Goal: Transaction & Acquisition: Book appointment/travel/reservation

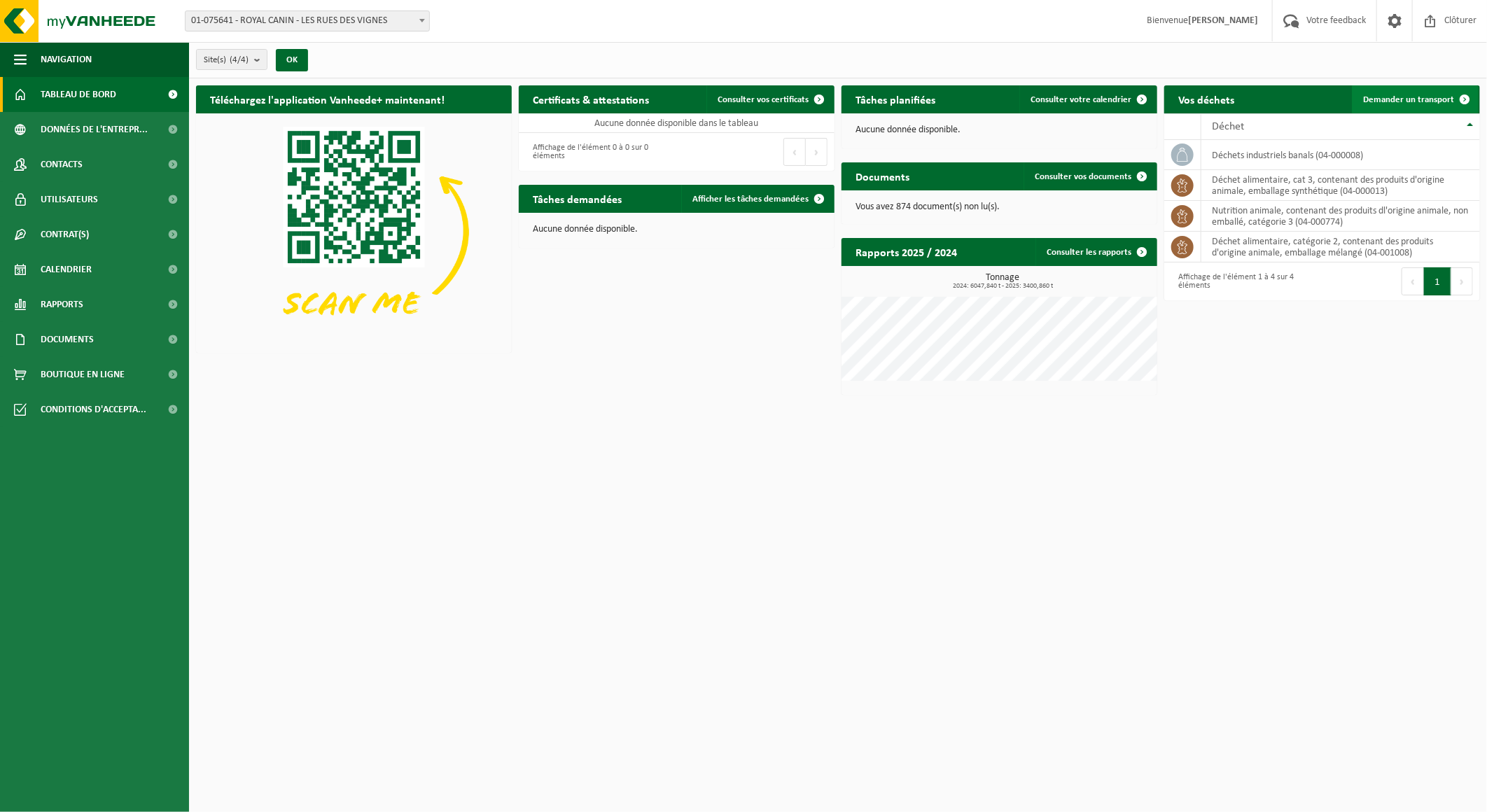
click at [1376, 95] on span "Demander un transport" at bounding box center [1408, 99] width 91 height 9
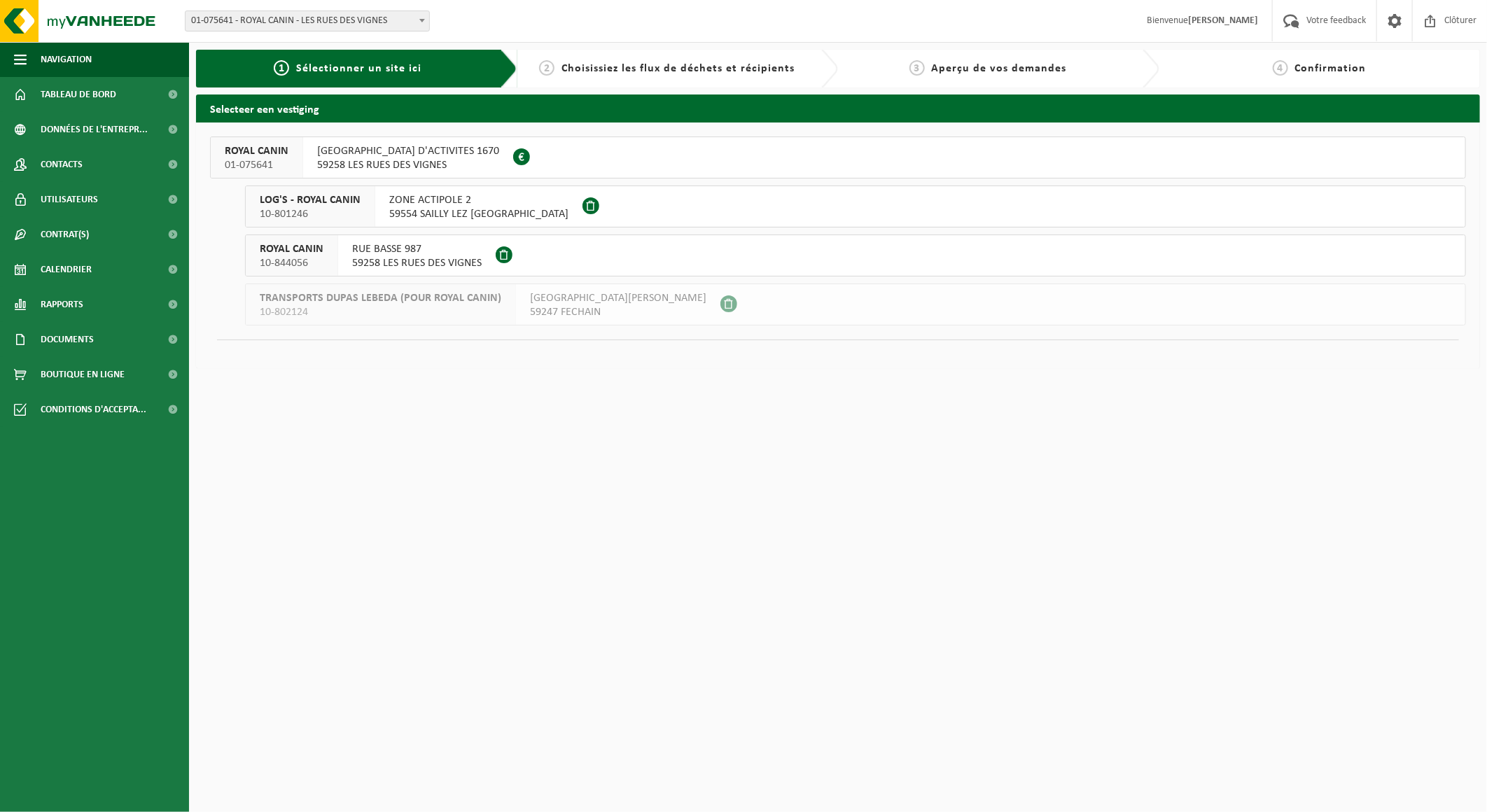
click at [444, 158] on span "59258 LES RUES DES VIGNES" at bounding box center [407, 164] width 182 height 14
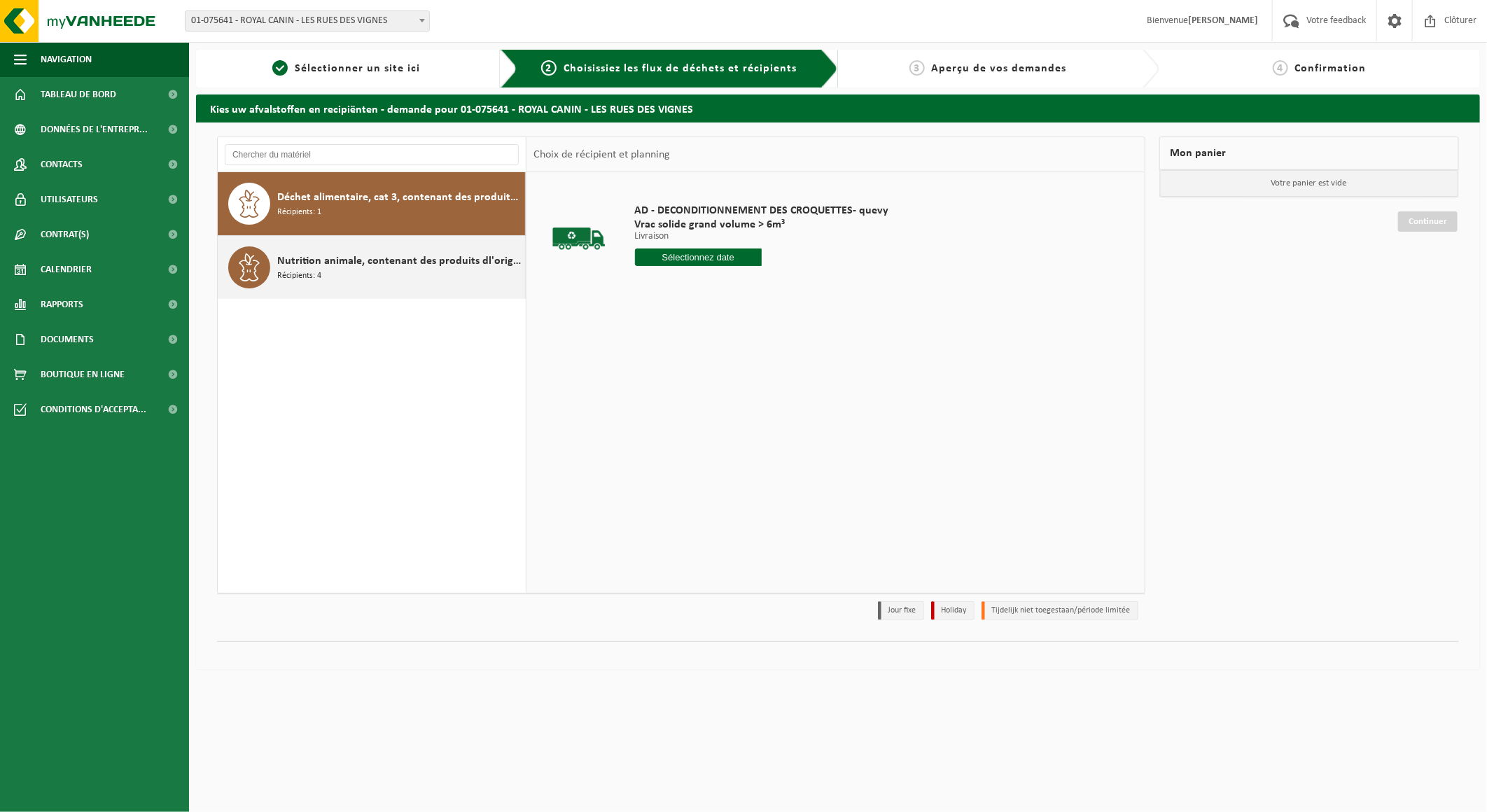
click at [399, 285] on div "Nutrition animale, contenant des produits dl'origine animale, non emballé, caté…" at bounding box center [399, 267] width 245 height 42
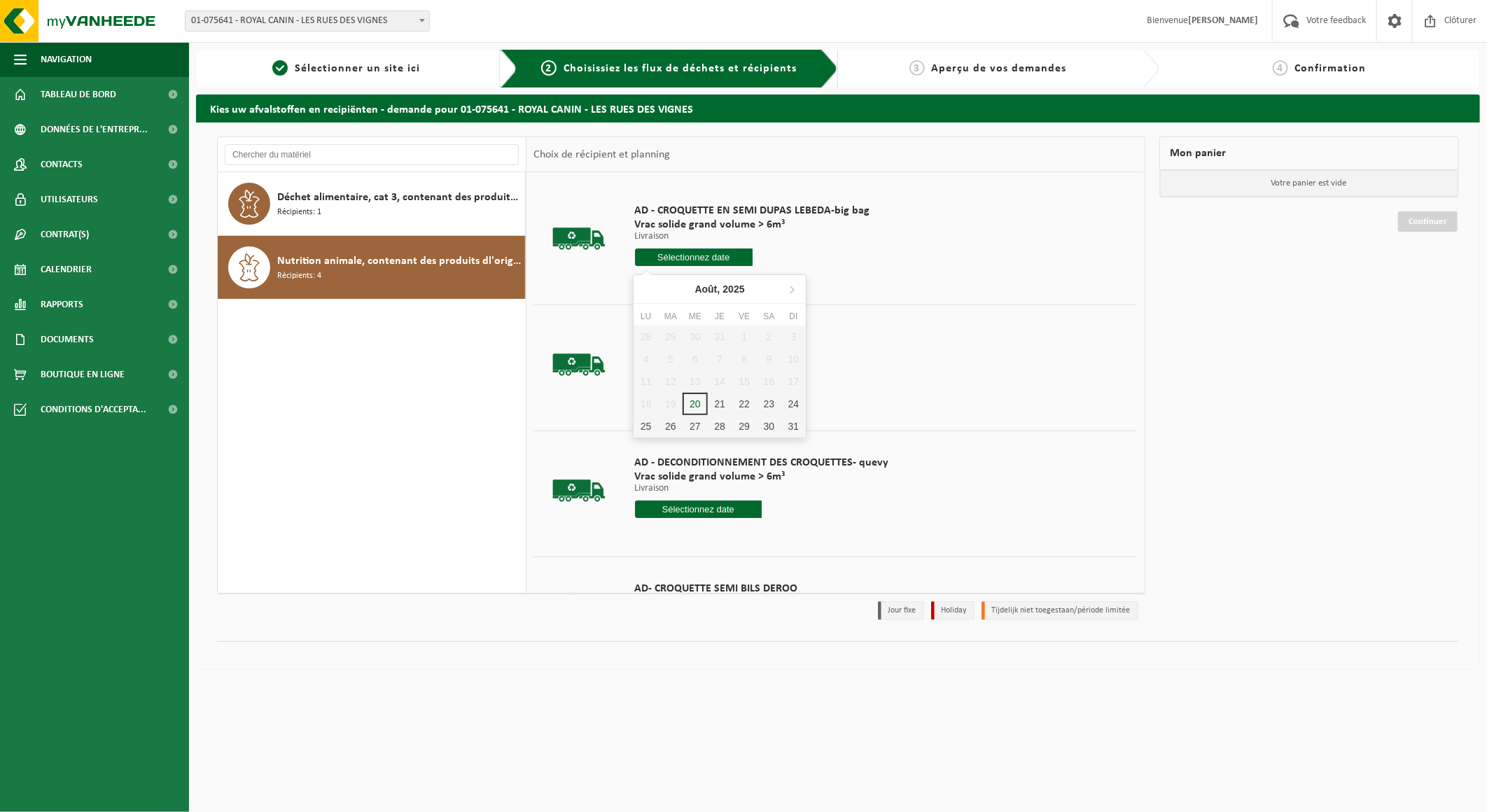
click at [675, 256] on input "text" at bounding box center [694, 257] width 118 height 18
click at [715, 403] on div "21" at bounding box center [719, 404] width 25 height 22
type input "à partir de 2025-08-21"
type input "2025-08-21"
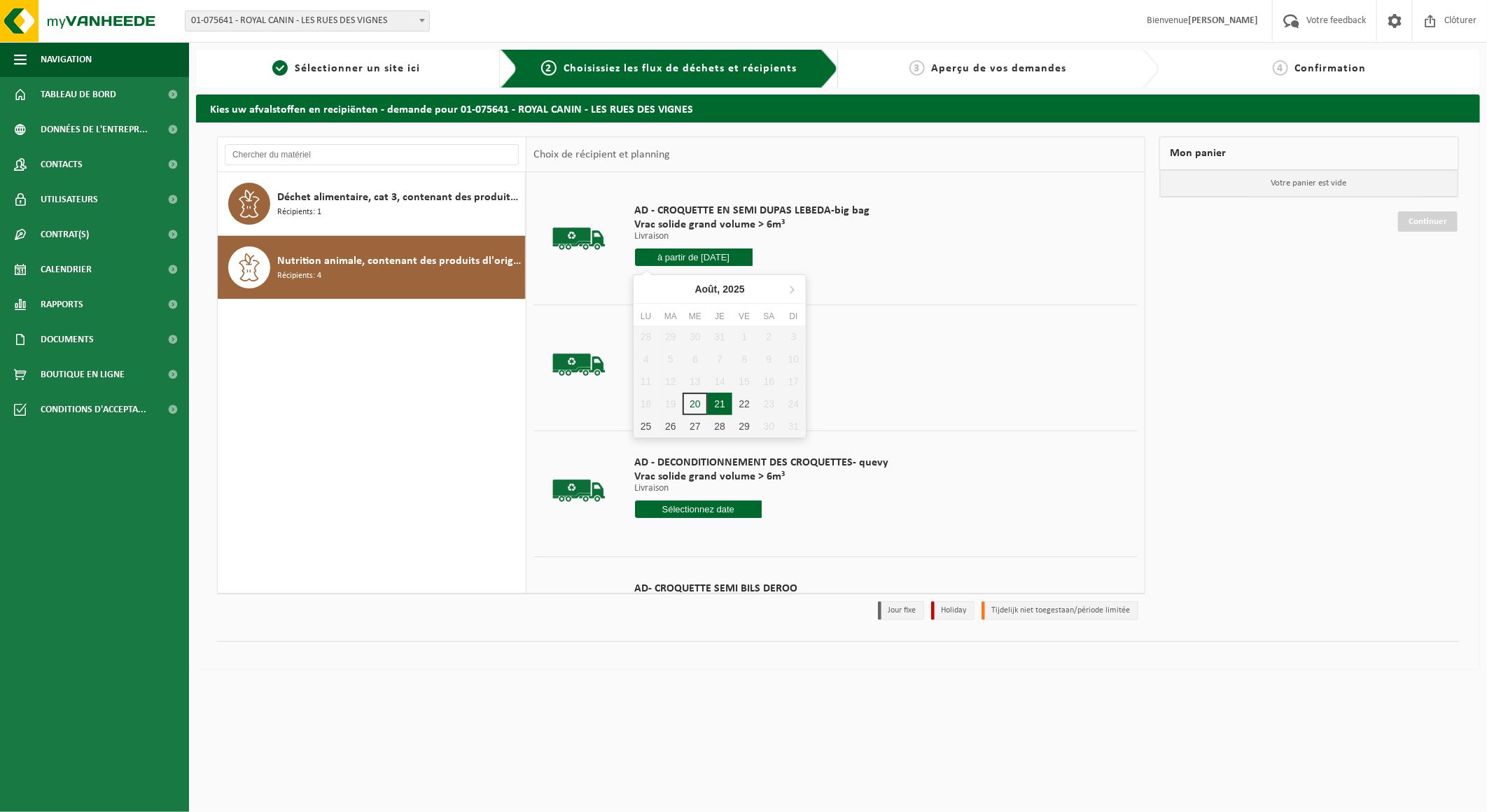
type input "2025-08-21"
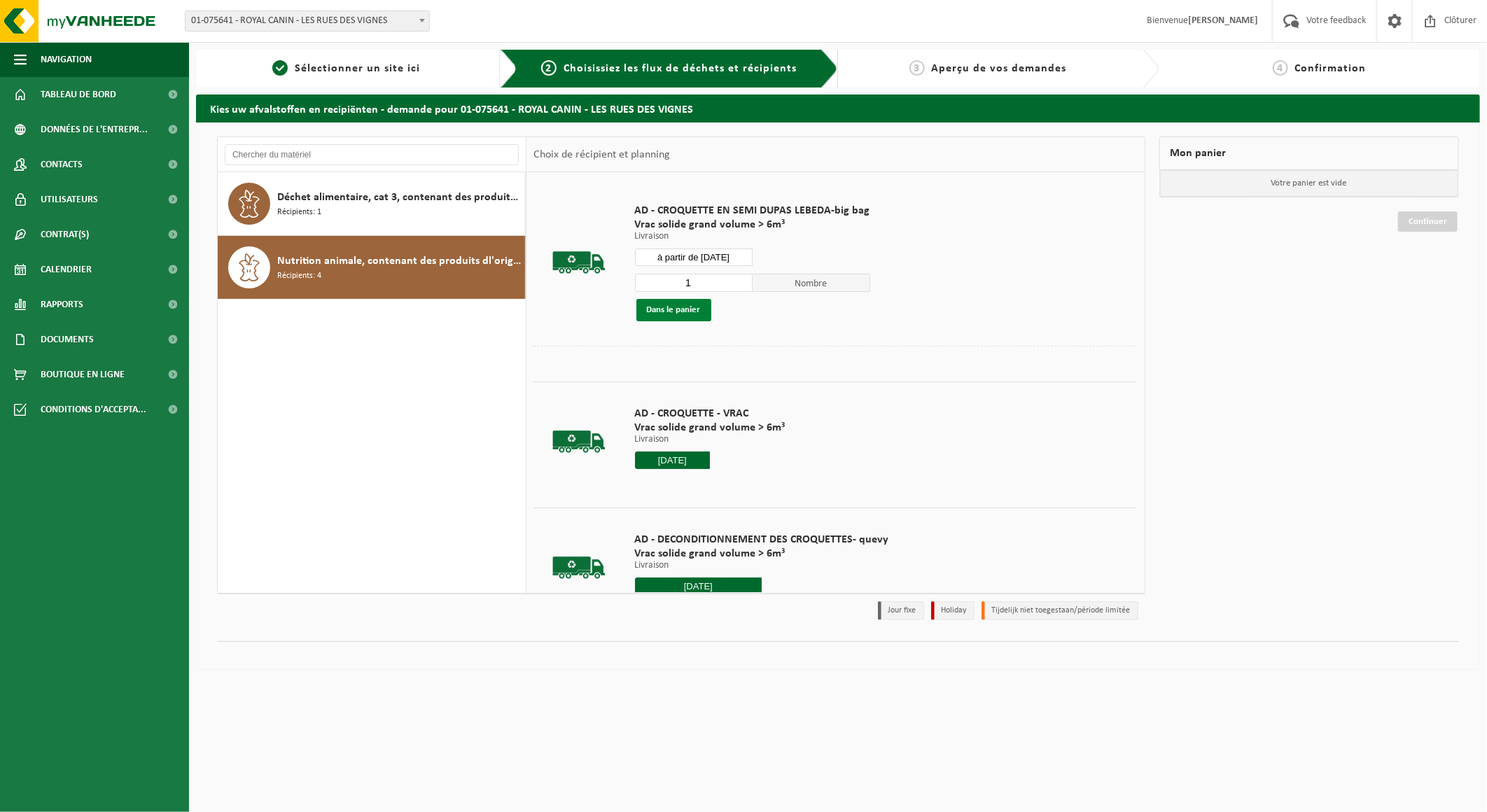
click at [691, 320] on button "Dans le panier" at bounding box center [673, 310] width 75 height 22
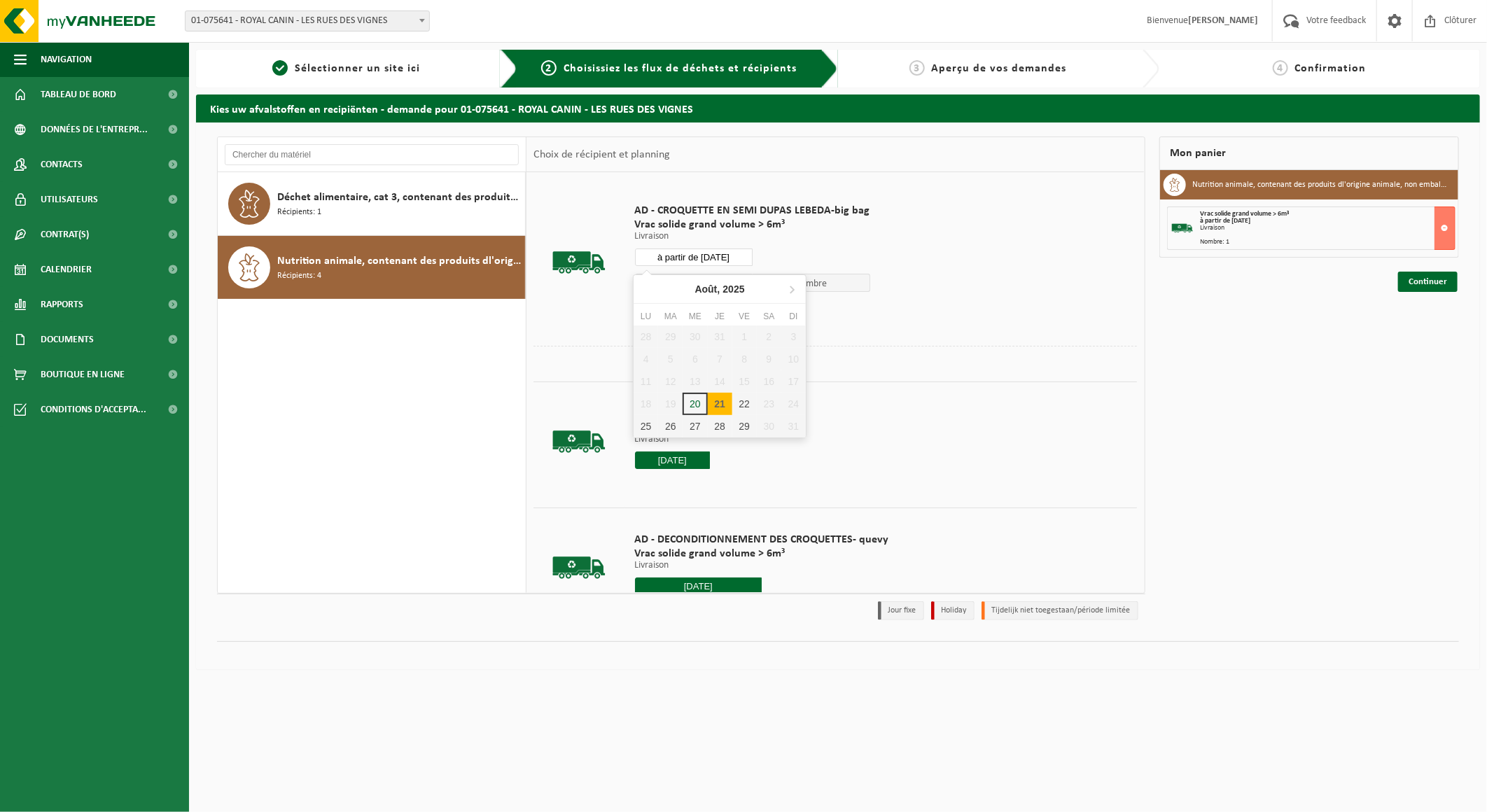
click at [731, 250] on input "à partir de 2025-08-21" at bounding box center [694, 257] width 118 height 18
click at [748, 402] on div "22" at bounding box center [744, 404] width 25 height 22
type input "à partir de [DATE]"
type input "2025-08-22"
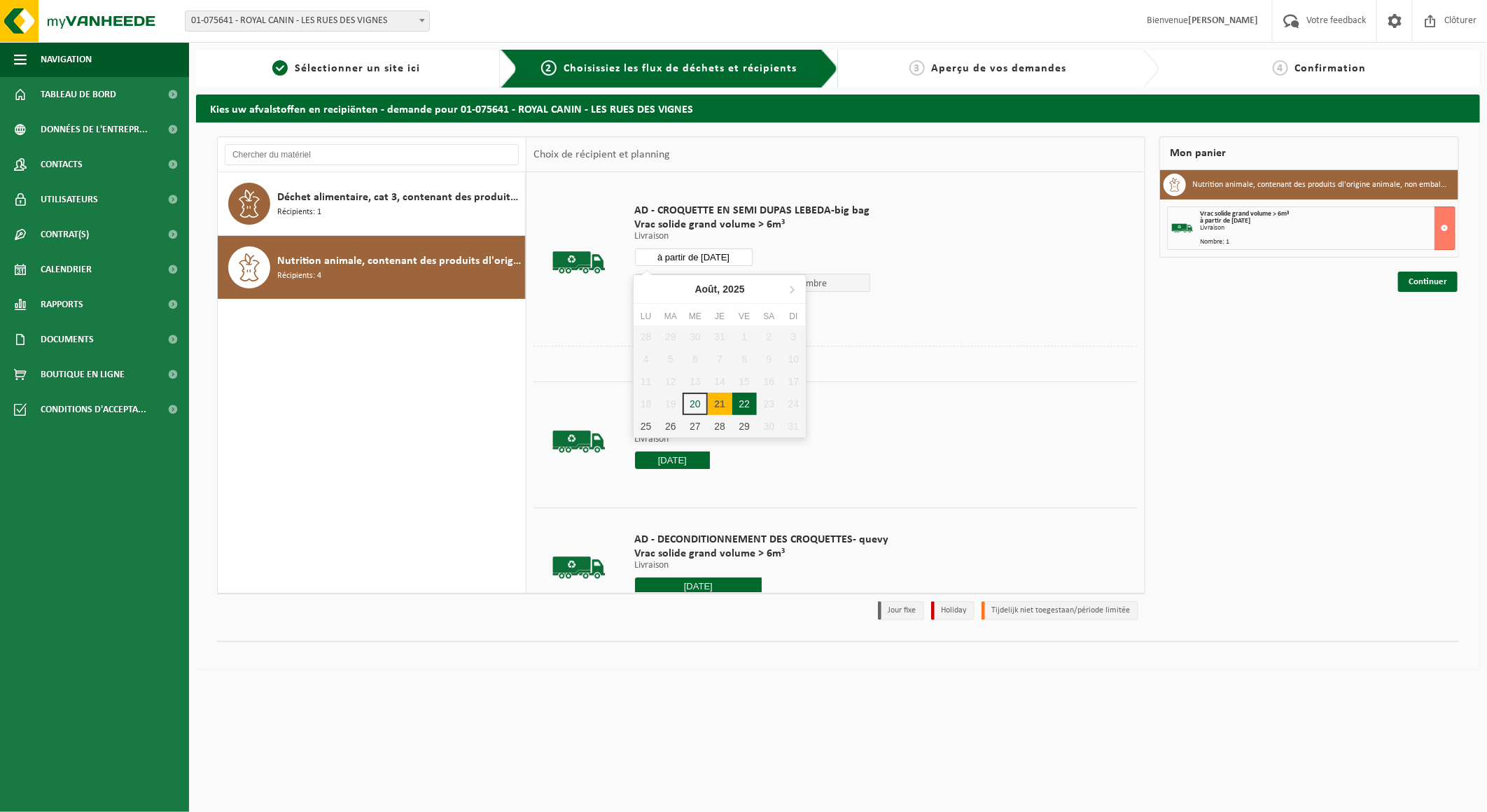
type input "2025-08-22"
click at [696, 316] on button "Dans le panier" at bounding box center [673, 310] width 75 height 22
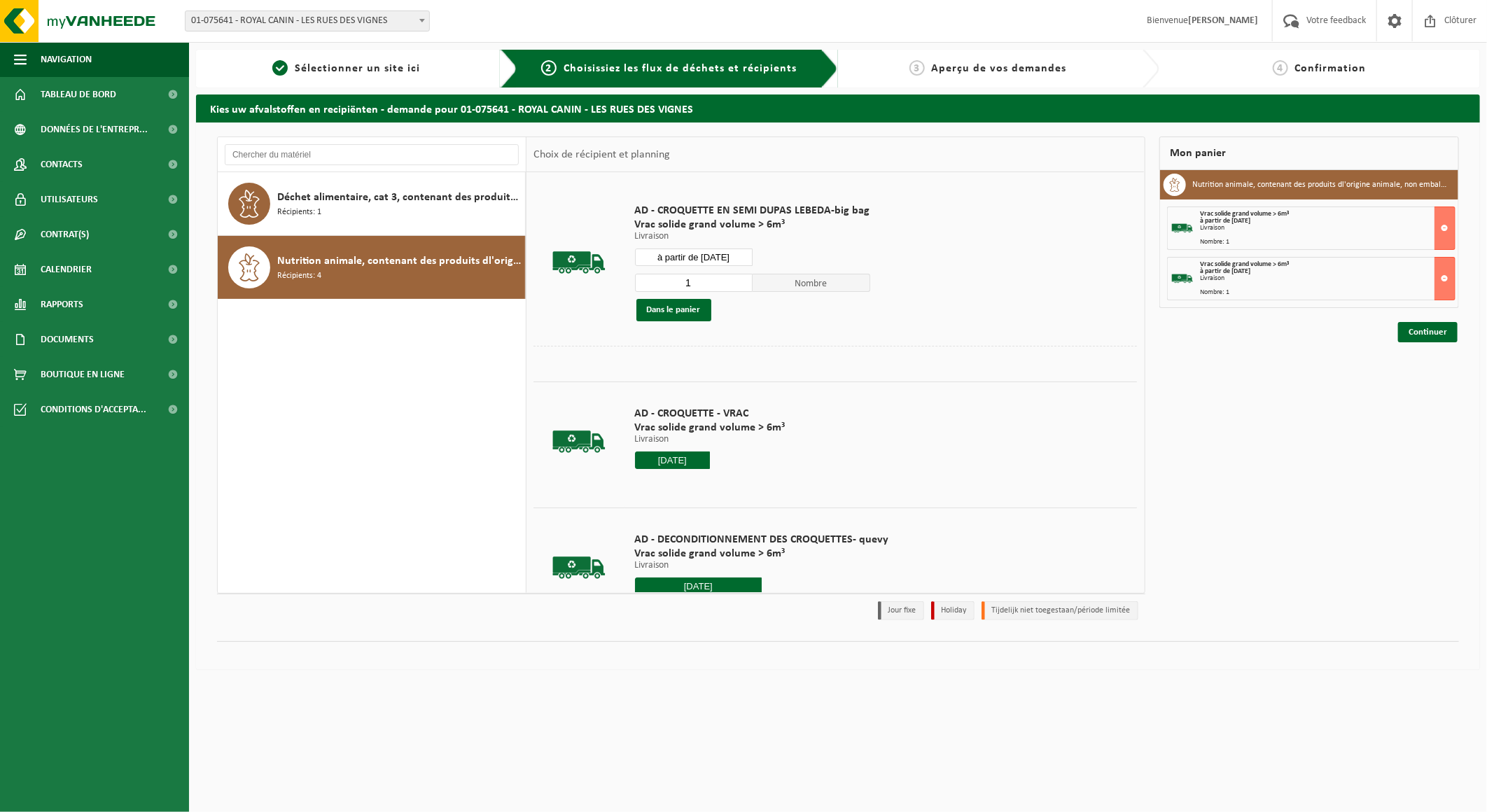
click at [733, 256] on input "à partir de [DATE]" at bounding box center [694, 257] width 118 height 18
click at [642, 426] on div "25" at bounding box center [646, 426] width 25 height 22
type input "à partir de 2025-08-25"
type input "2025-08-25"
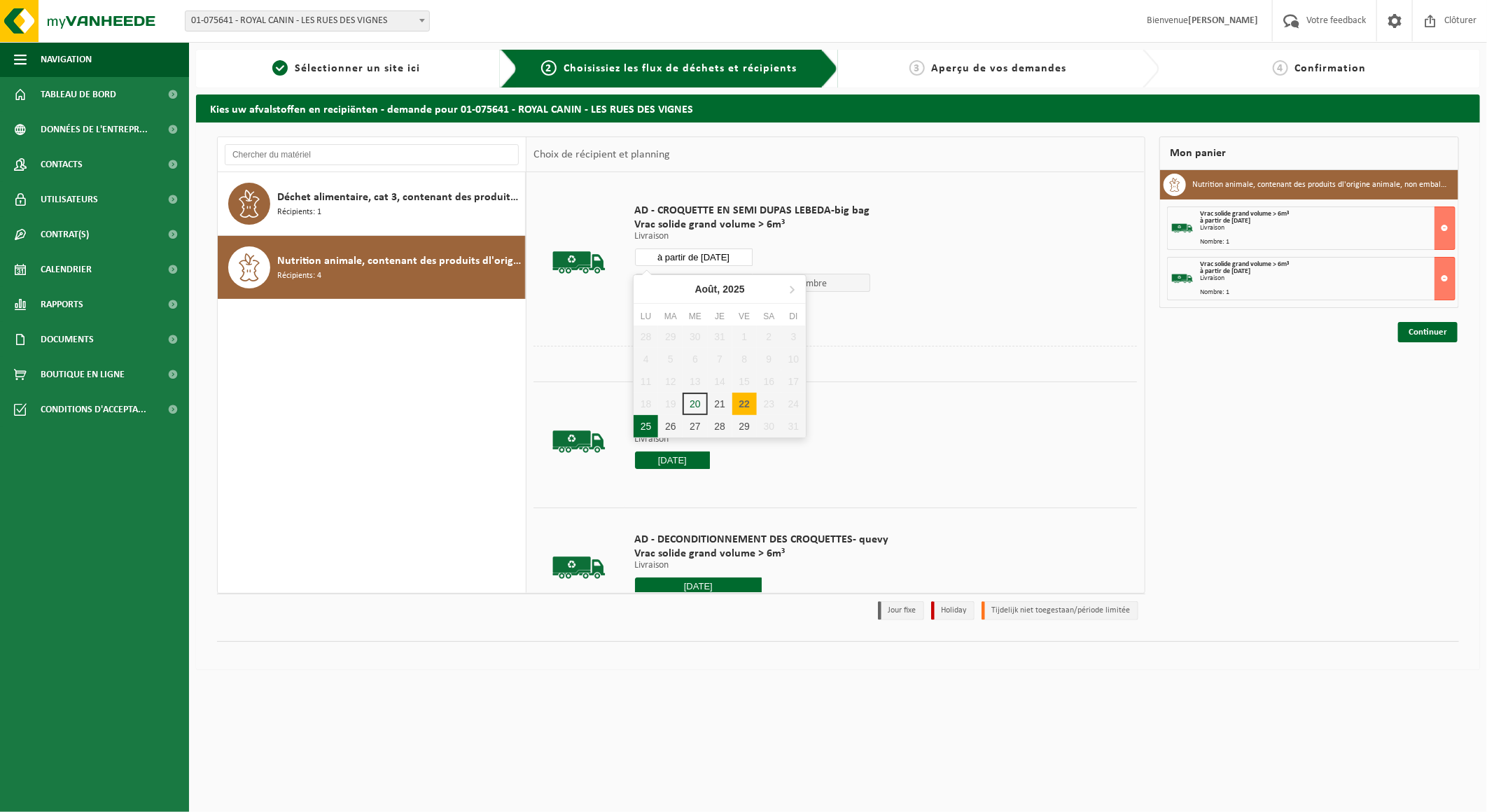
type input "2025-08-25"
drag, startPoint x: 642, startPoint y: 426, endPoint x: 646, endPoint y: 306, distance: 120.1
click at [646, 306] on button "Dans le panier" at bounding box center [673, 310] width 75 height 22
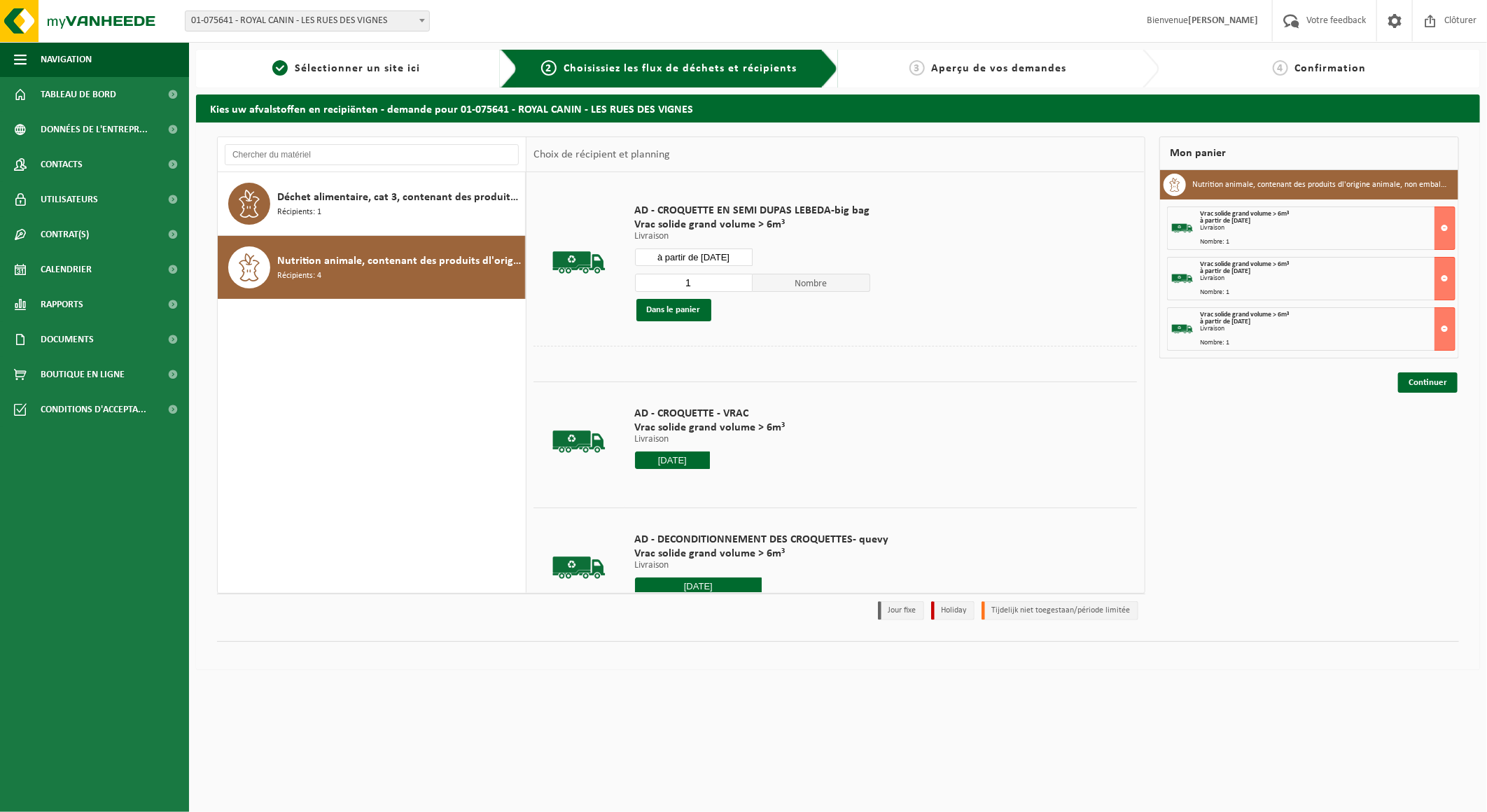
click at [724, 257] on input "à partir de 2025-08-25" at bounding box center [694, 257] width 118 height 18
click at [682, 422] on div "28 29 30 31 1 2 3 4 5 6 7 8 9 10 11 12 13 14 15 16 17 18 19 20 21 22 23 24 25 2…" at bounding box center [719, 382] width 172 height 112
click at [673, 421] on div "26" at bounding box center [670, 426] width 25 height 22
type input "à partir de 2025-08-26"
type input "2025-08-26"
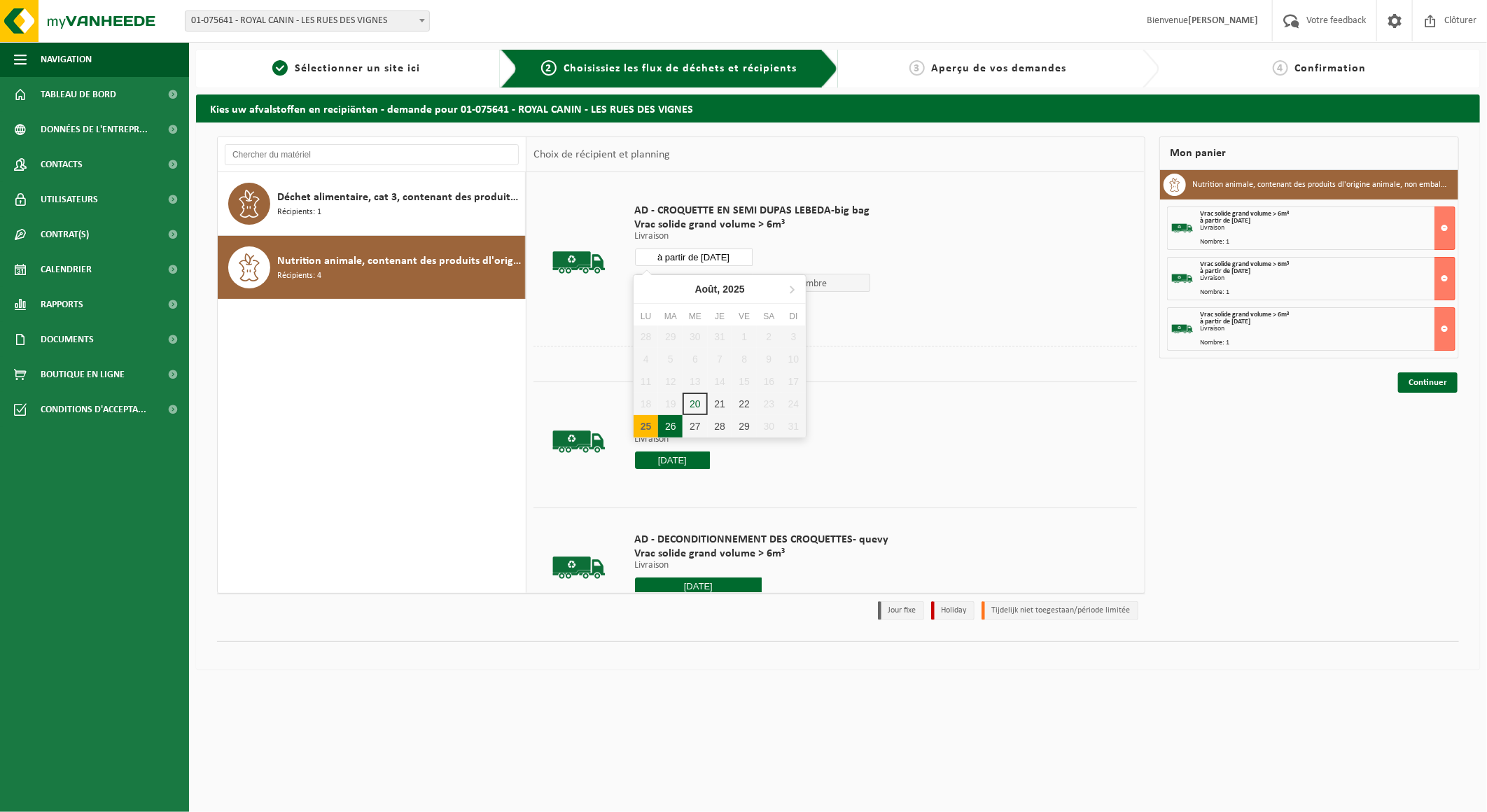
type input "2025-08-26"
click at [658, 303] on button "Dans le panier" at bounding box center [673, 310] width 75 height 22
click at [732, 254] on input "à partir de 2025-08-26" at bounding box center [694, 257] width 118 height 18
click at [702, 417] on div "27" at bounding box center [695, 426] width 25 height 22
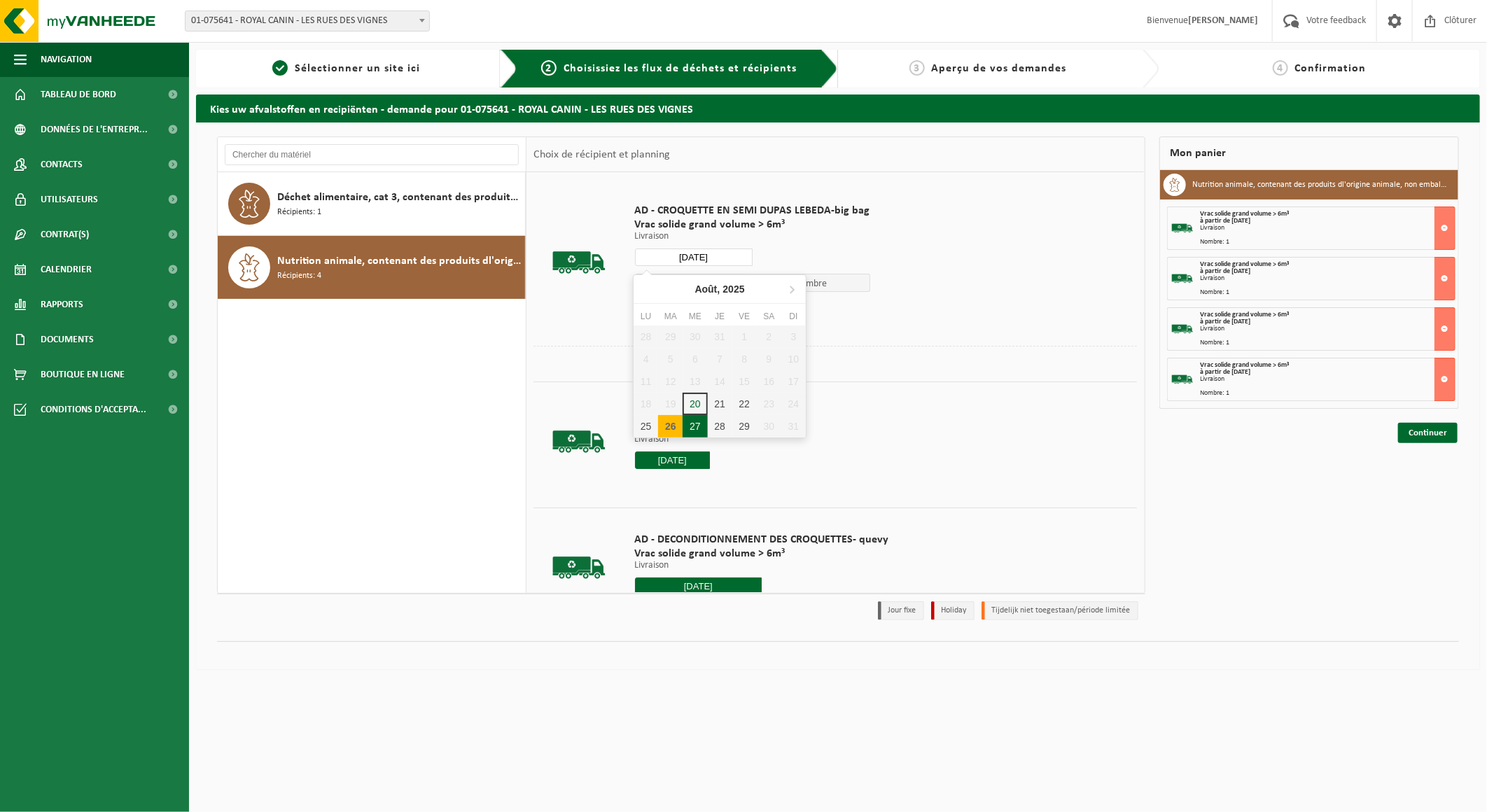
type input "à partir de 2025-08-27"
type input "2025-08-27"
click at [654, 320] on div "AD - CROQUETTE EN SEMI DUPAS LEBEDA-big bag Vrac solide grand volume > 6m³ Livr…" at bounding box center [752, 263] width 249 height 146
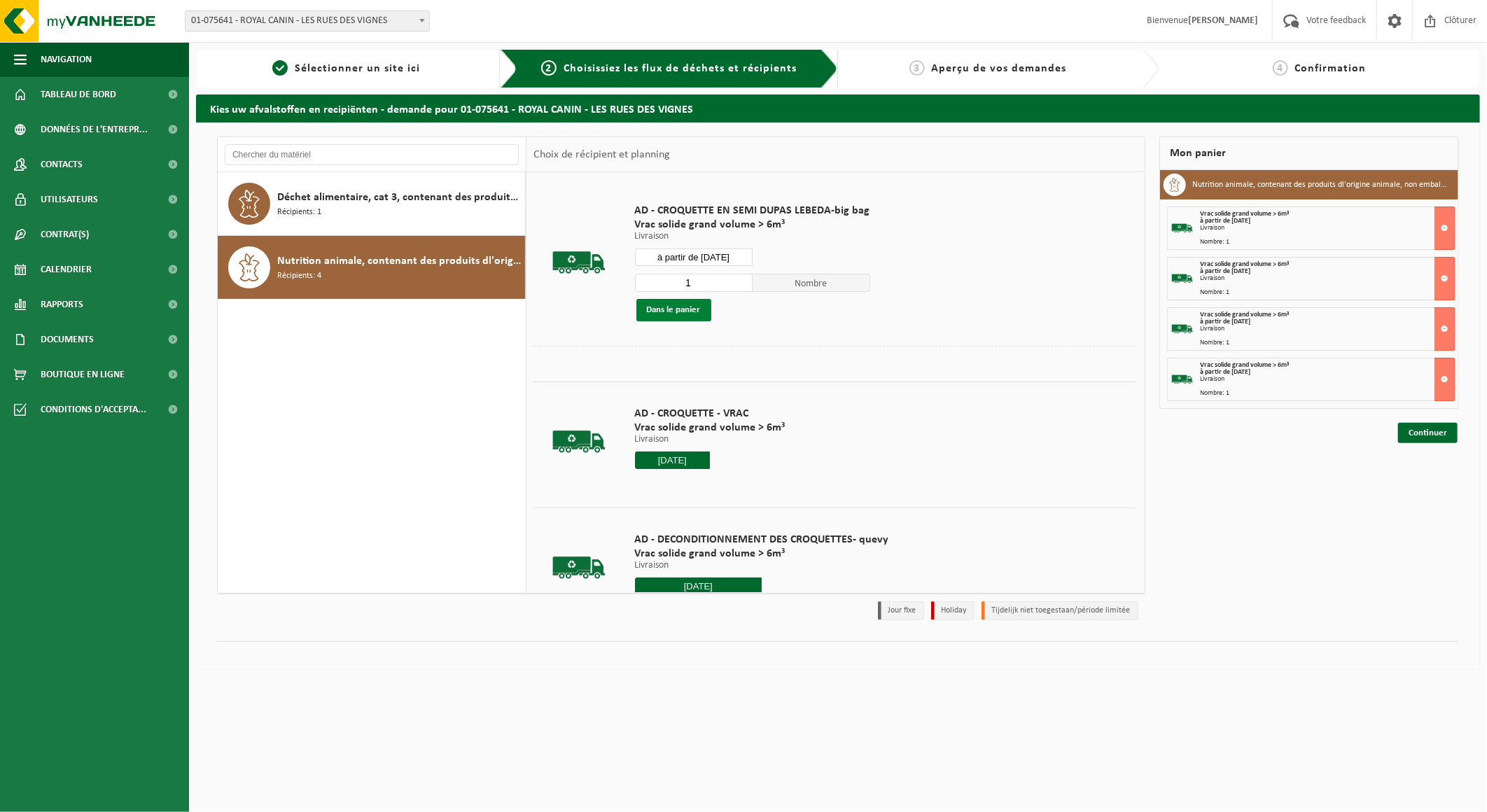
click at [660, 311] on button "Dans le panier" at bounding box center [673, 310] width 75 height 22
click at [730, 254] on input "à partir de 2025-08-27" at bounding box center [694, 257] width 118 height 18
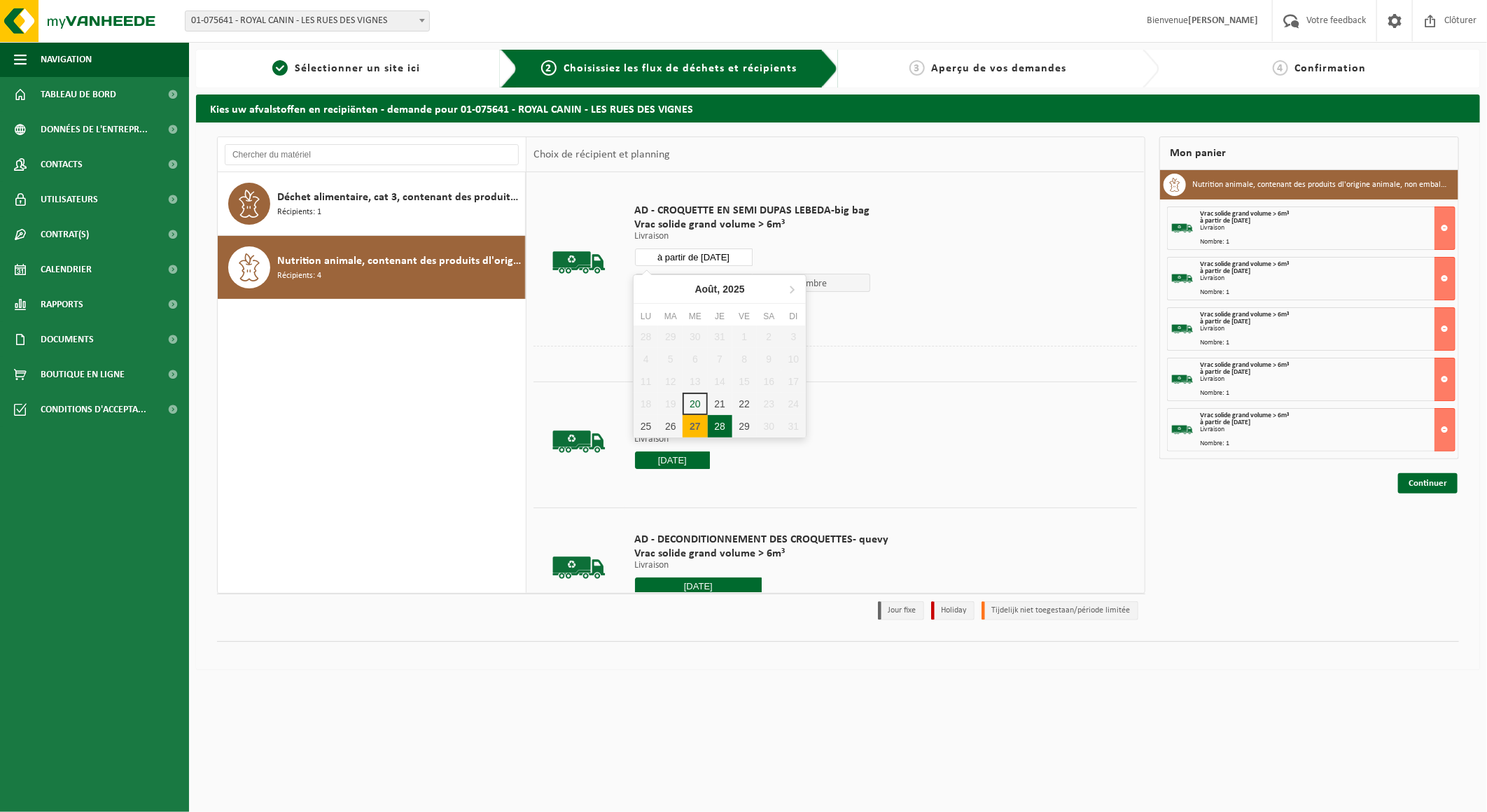
click at [722, 430] on div "28" at bounding box center [719, 426] width 25 height 22
type input "à partir de 2025-08-28"
type input "2025-08-28"
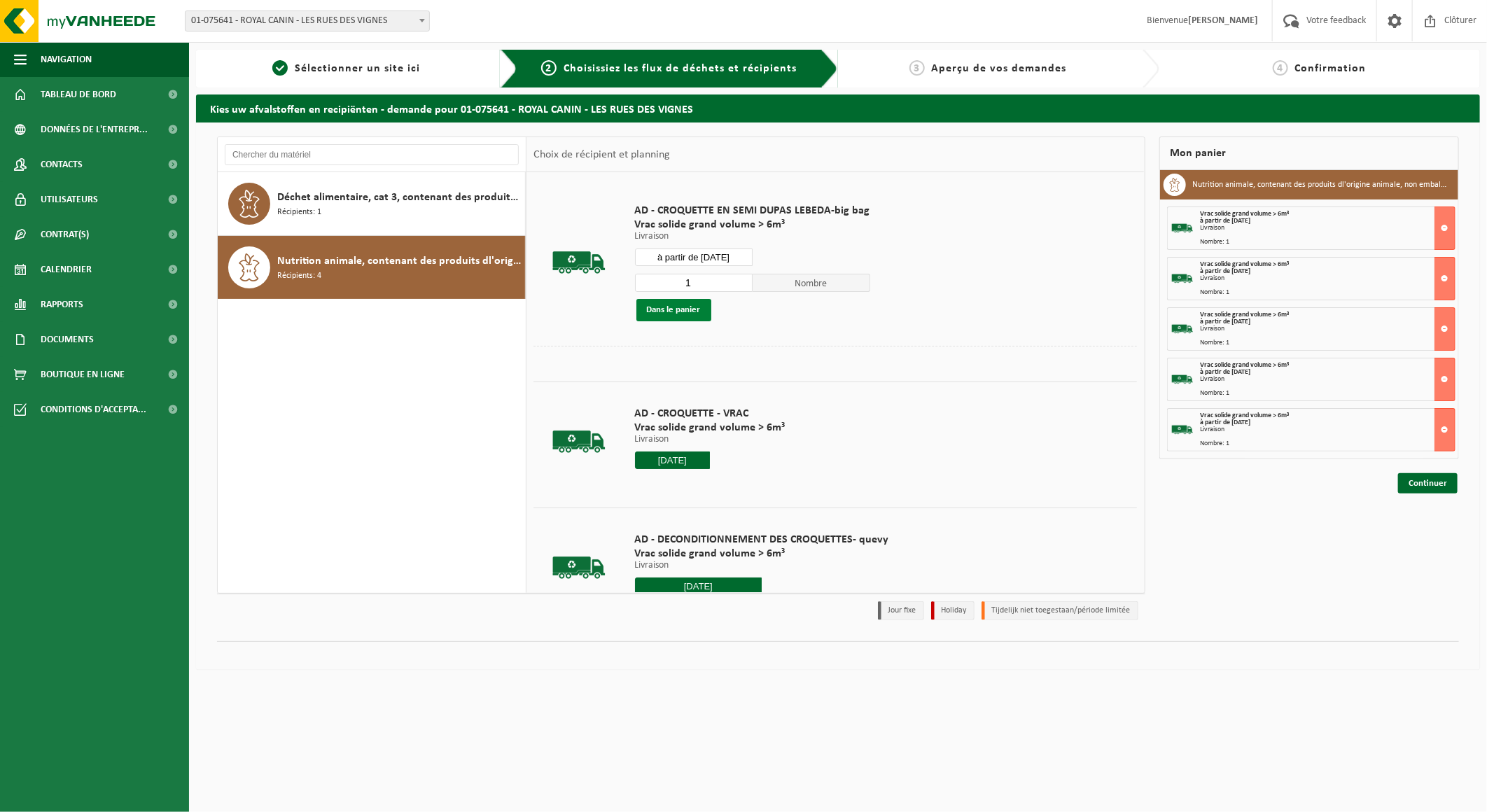
click at [680, 312] on button "Dans le panier" at bounding box center [673, 310] width 75 height 22
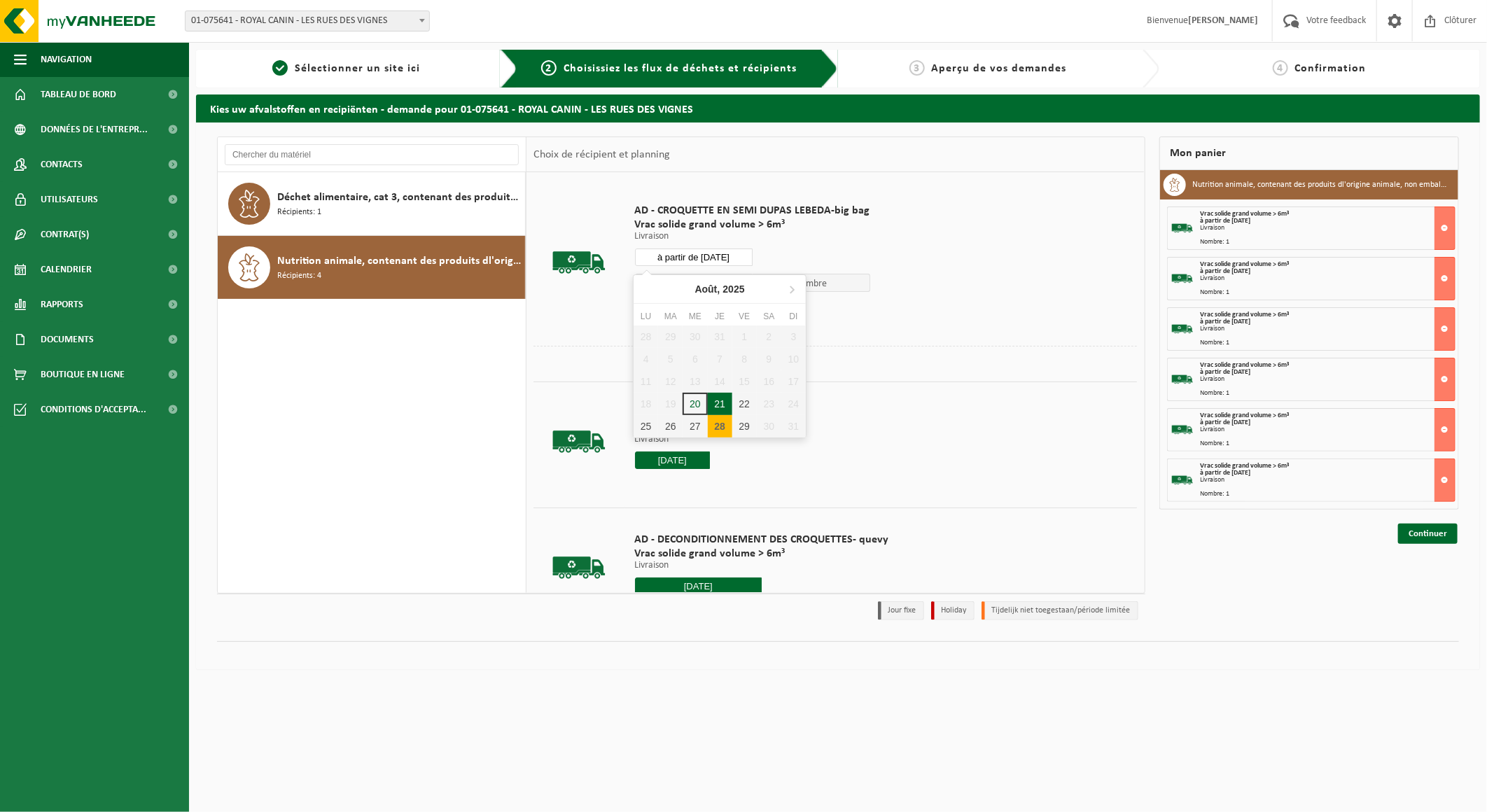
click at [733, 252] on input "à partir de 2025-08-28" at bounding box center [694, 257] width 118 height 18
click at [743, 425] on div "29" at bounding box center [744, 426] width 25 height 22
type input "à partir de 2025-08-29"
type input "2025-08-29"
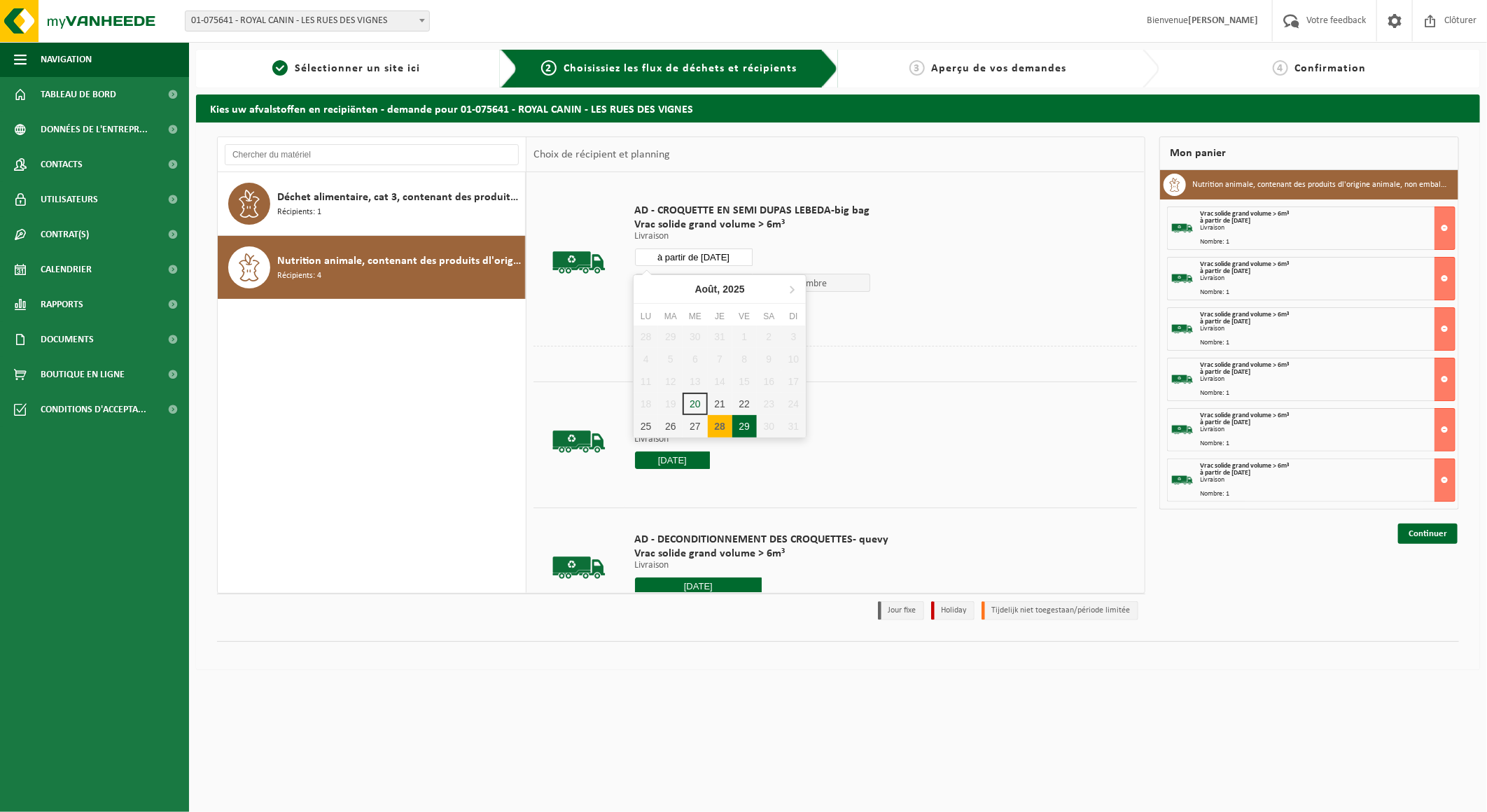
type input "2025-08-29"
click at [694, 310] on button "Dans le panier" at bounding box center [673, 310] width 75 height 22
click at [727, 256] on input "à partir de 2025-08-29" at bounding box center [694, 257] width 118 height 18
click at [790, 289] on icon at bounding box center [792, 289] width 22 height 22
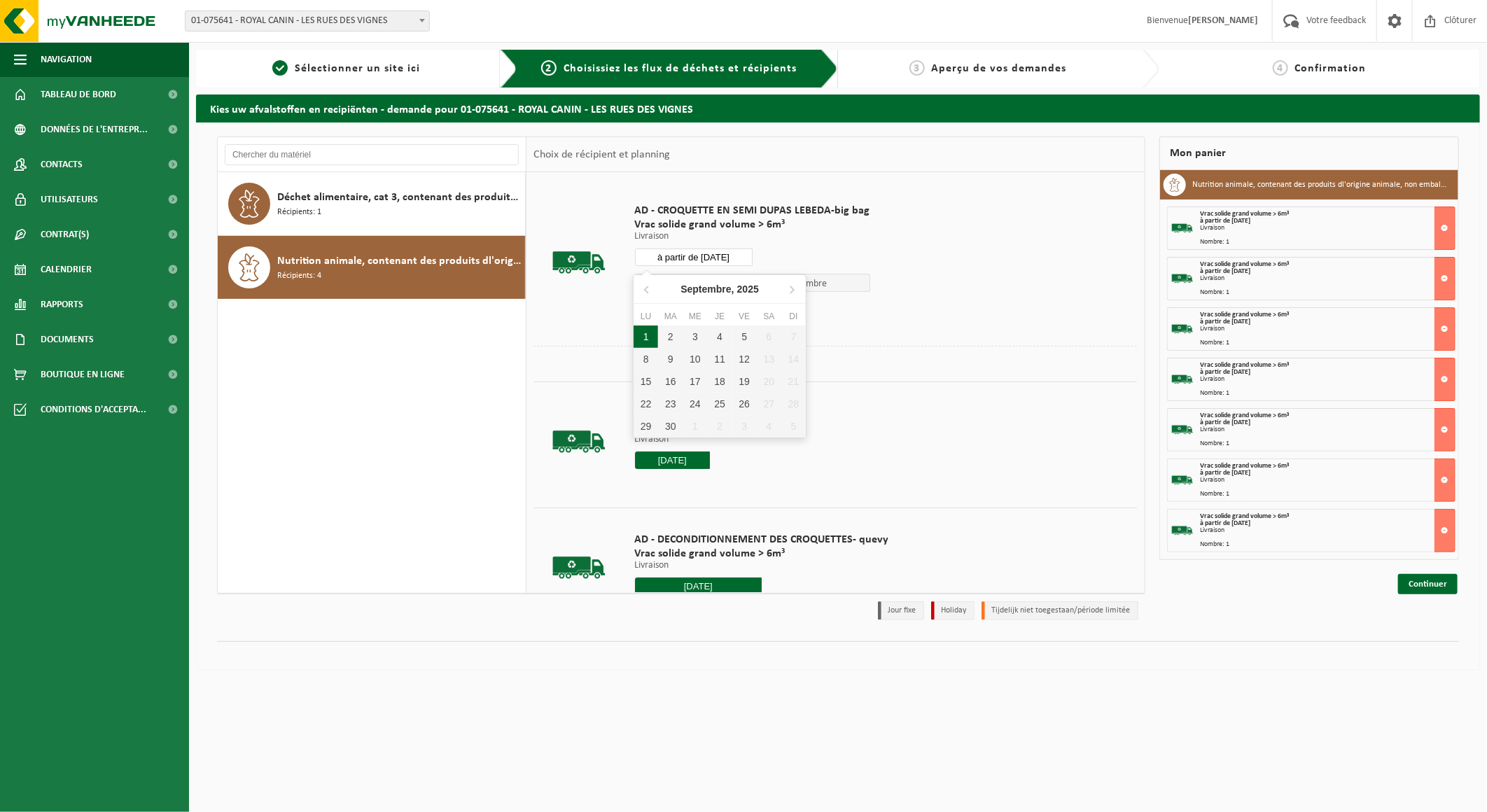
click at [644, 336] on div "1" at bounding box center [646, 337] width 25 height 22
type input "à partir de 2025-09-01"
type input "2025-09-01"
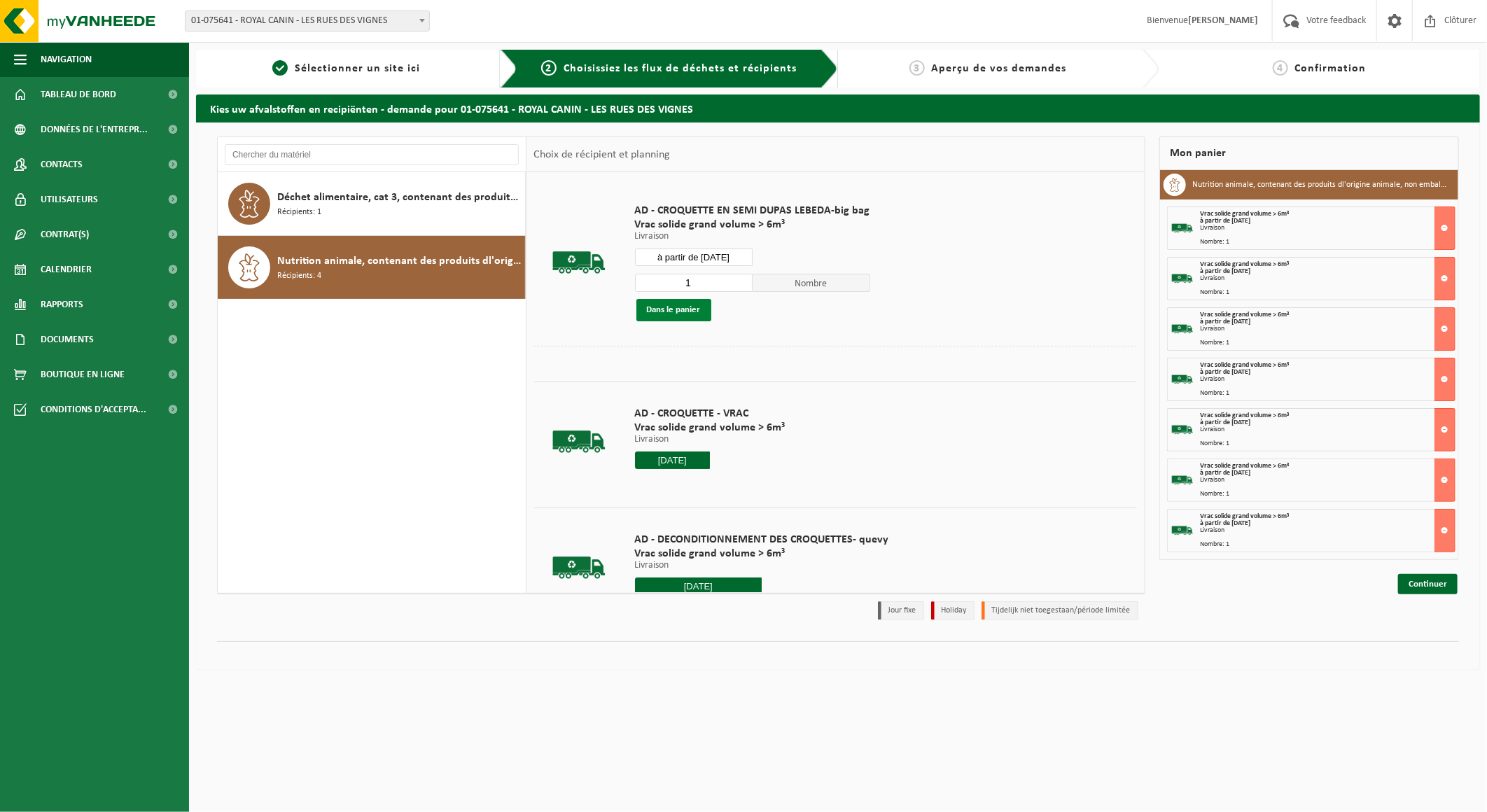
click at [671, 305] on button "Dans le panier" at bounding box center [673, 310] width 75 height 22
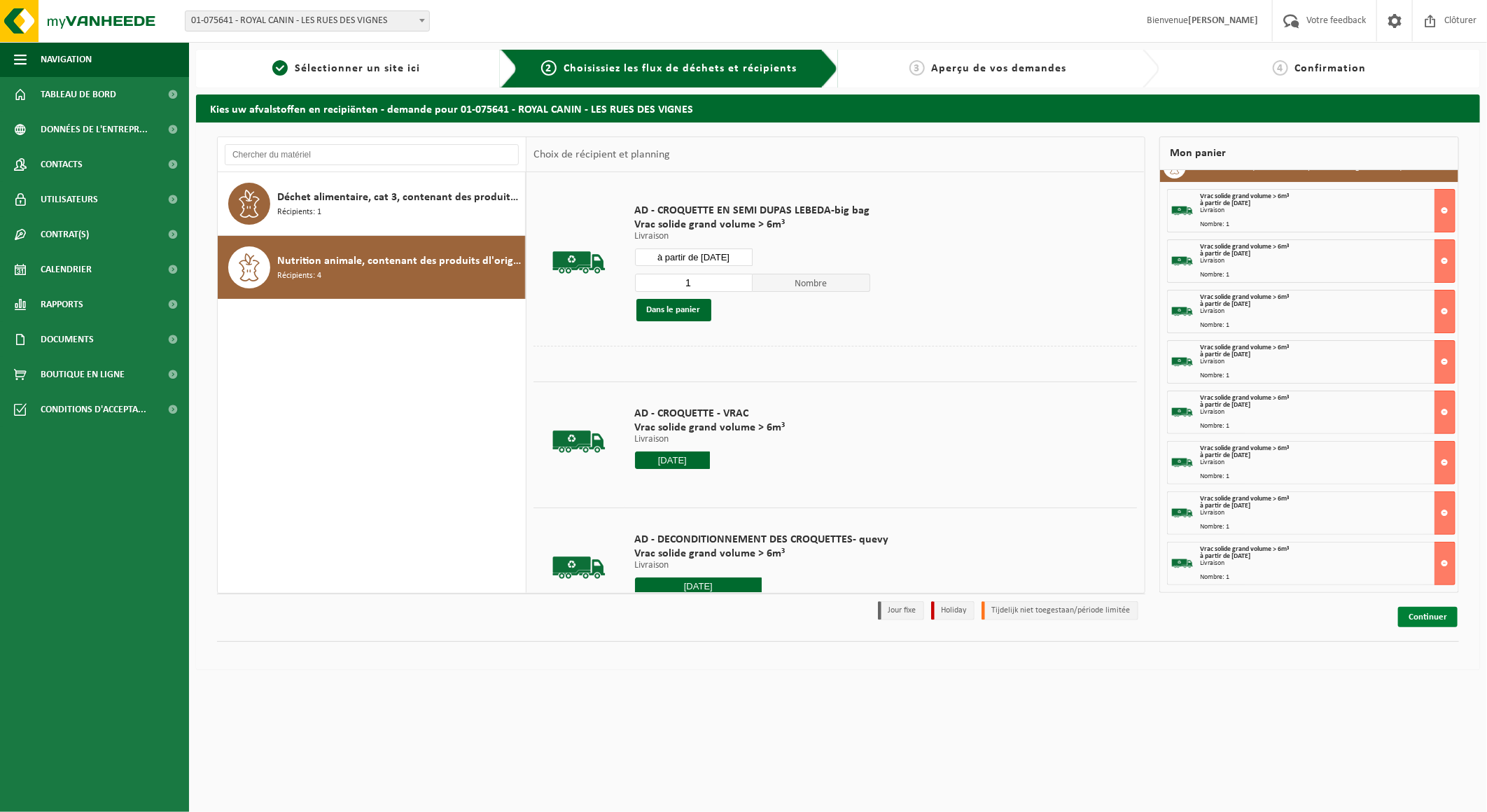
click at [1439, 619] on link "Continuer" at bounding box center [1428, 616] width 59 height 20
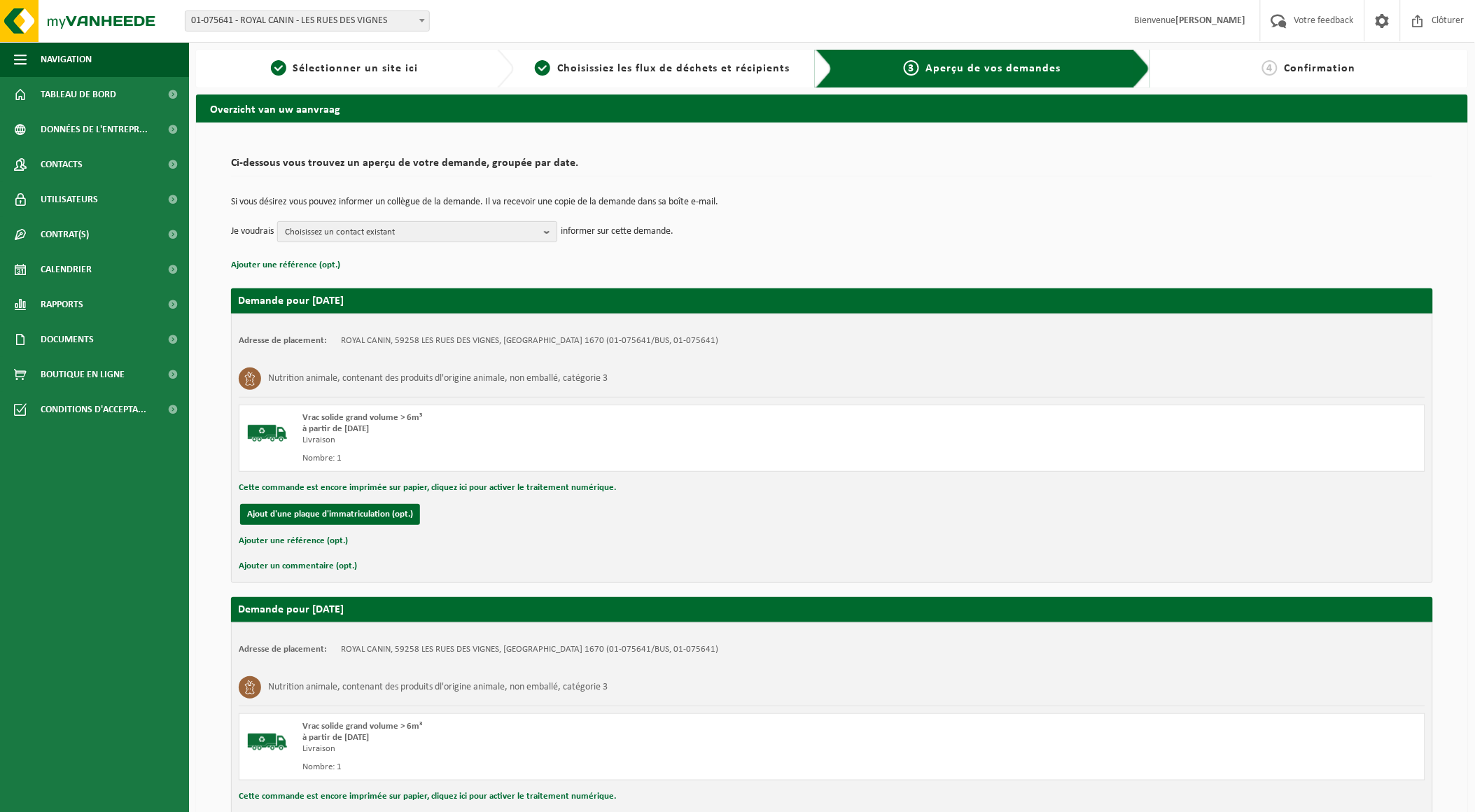
click at [541, 229] on button "Choisissez un contact existant" at bounding box center [417, 232] width 280 height 21
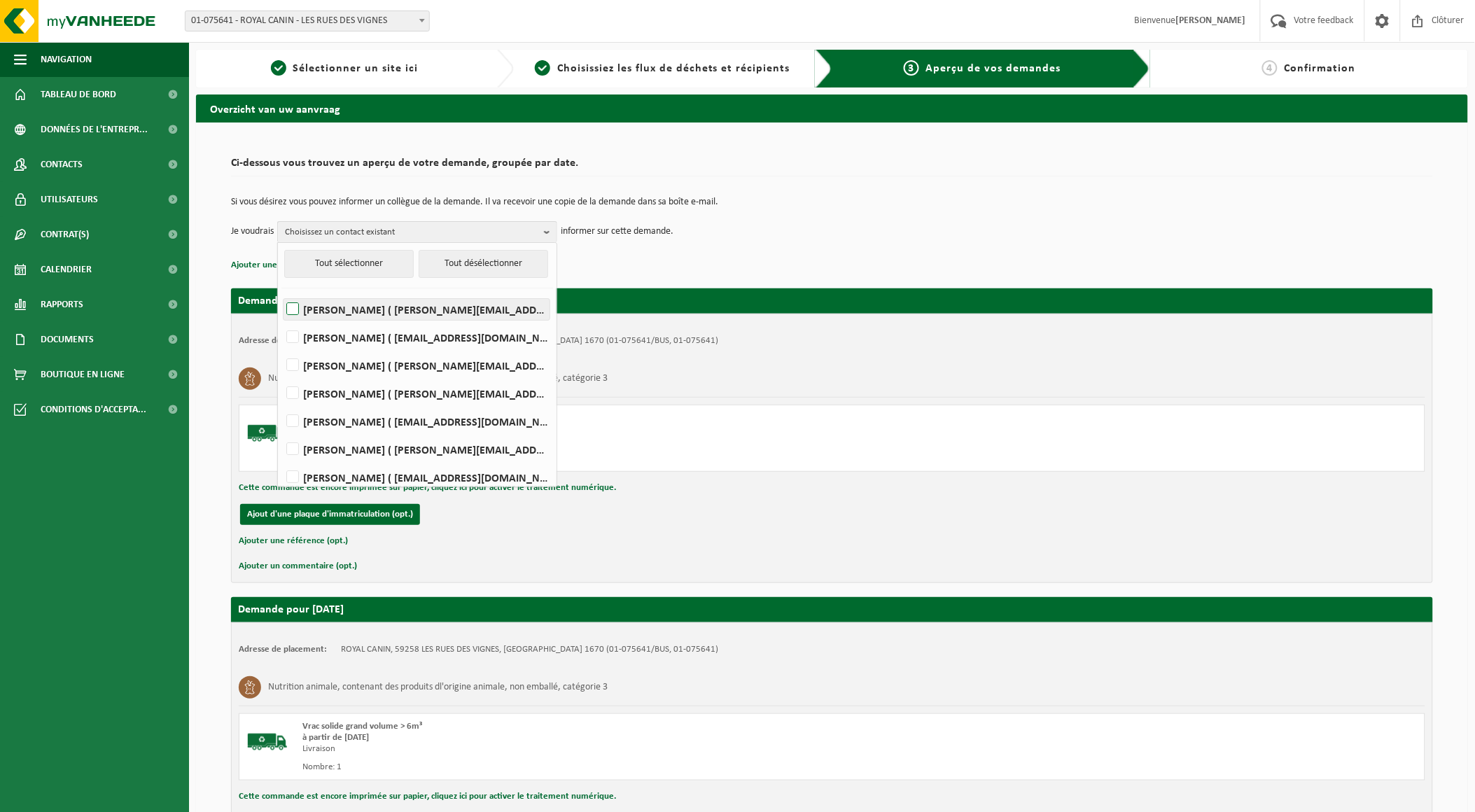
click at [292, 309] on label "KEVIN DEL FABRO ( kevin.del.fabro@royalcanin.com )" at bounding box center [417, 309] width 266 height 21
click at [282, 292] on input "KEVIN DEL FABRO ( kevin.del.fabro@royalcanin.com )" at bounding box center [281, 291] width 1 height 1
checkbox input "true"
click at [295, 418] on label "Damien Normand ( dnormand@dupaslebeda.eu )" at bounding box center [417, 421] width 266 height 21
click at [282, 404] on input "Damien Normand ( dnormand@dupaslebeda.eu )" at bounding box center [281, 403] width 1 height 1
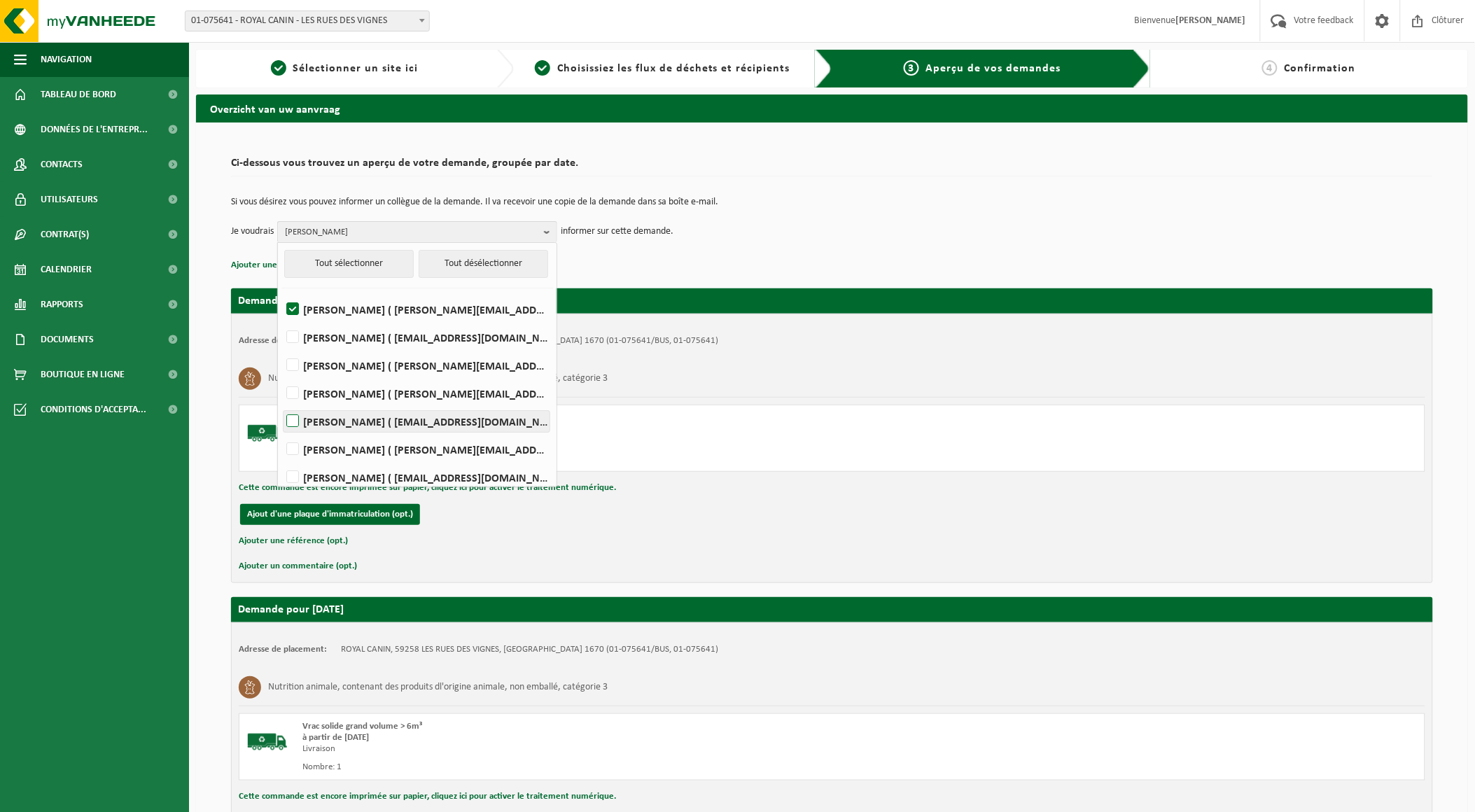
checkbox input "true"
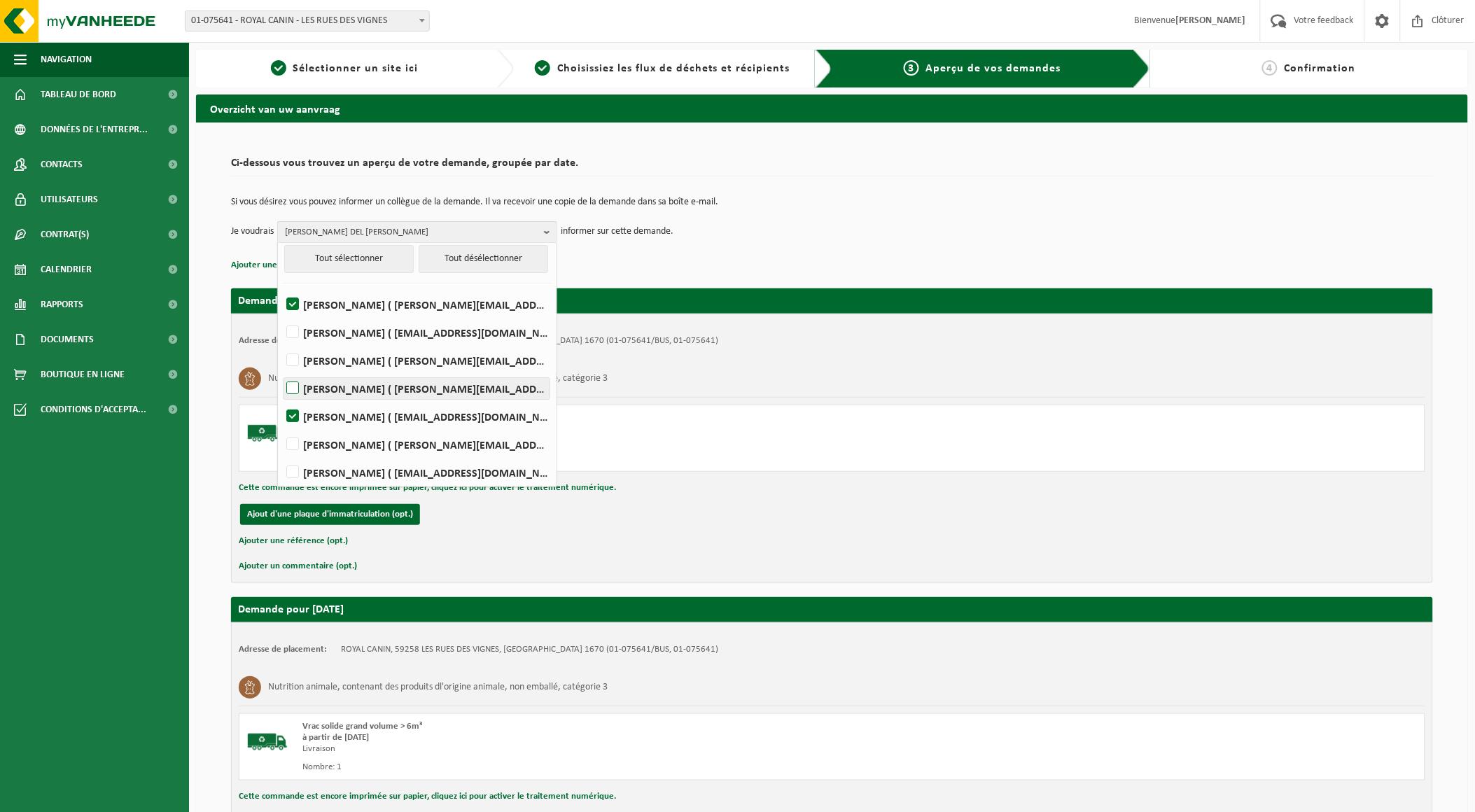
scroll to position [7, 0]
click at [998, 371] on div "Nutrition animale, contenant des produits dl'origine animale, non emballé, caté…" at bounding box center [832, 378] width 1186 height 36
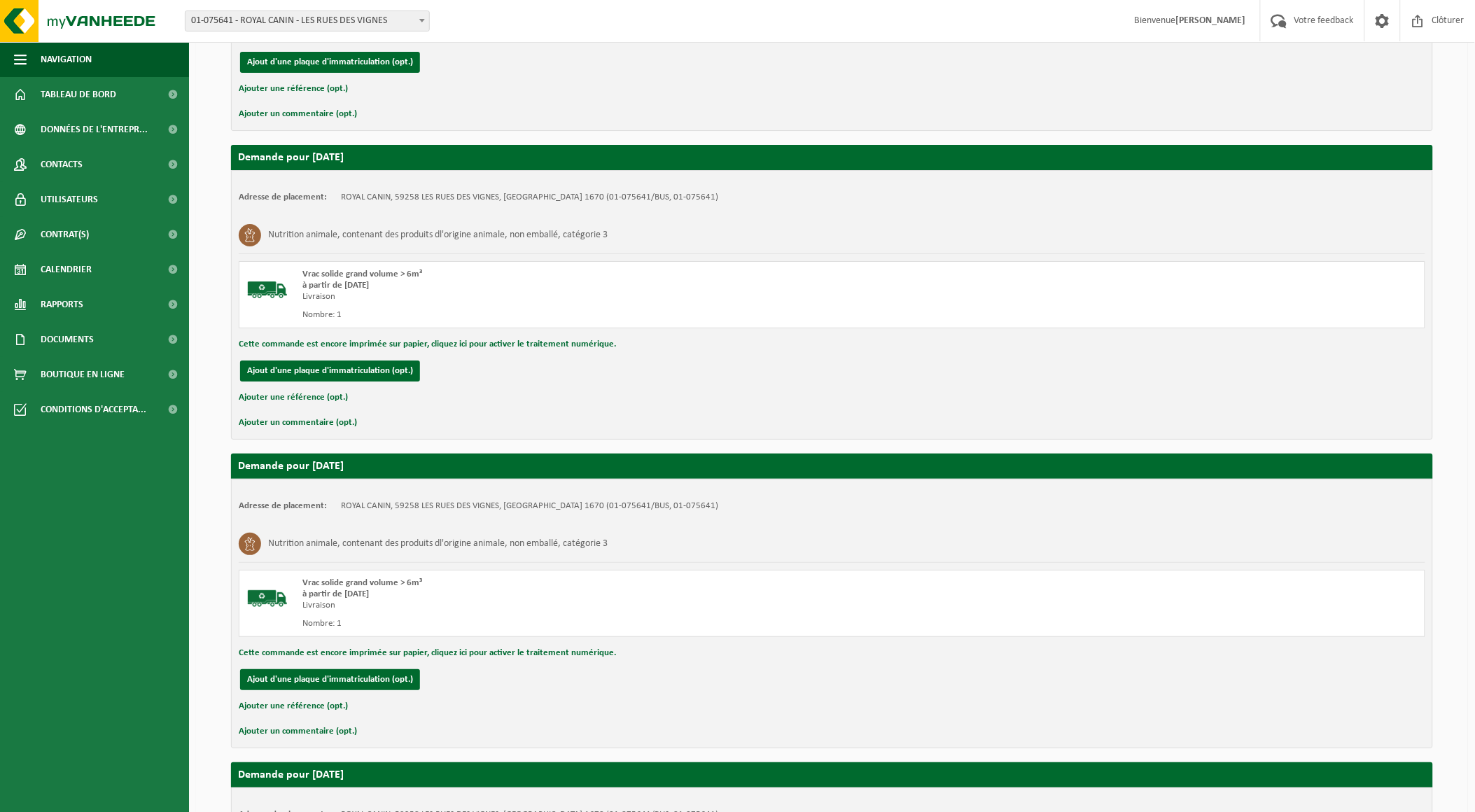
scroll to position [2006, 0]
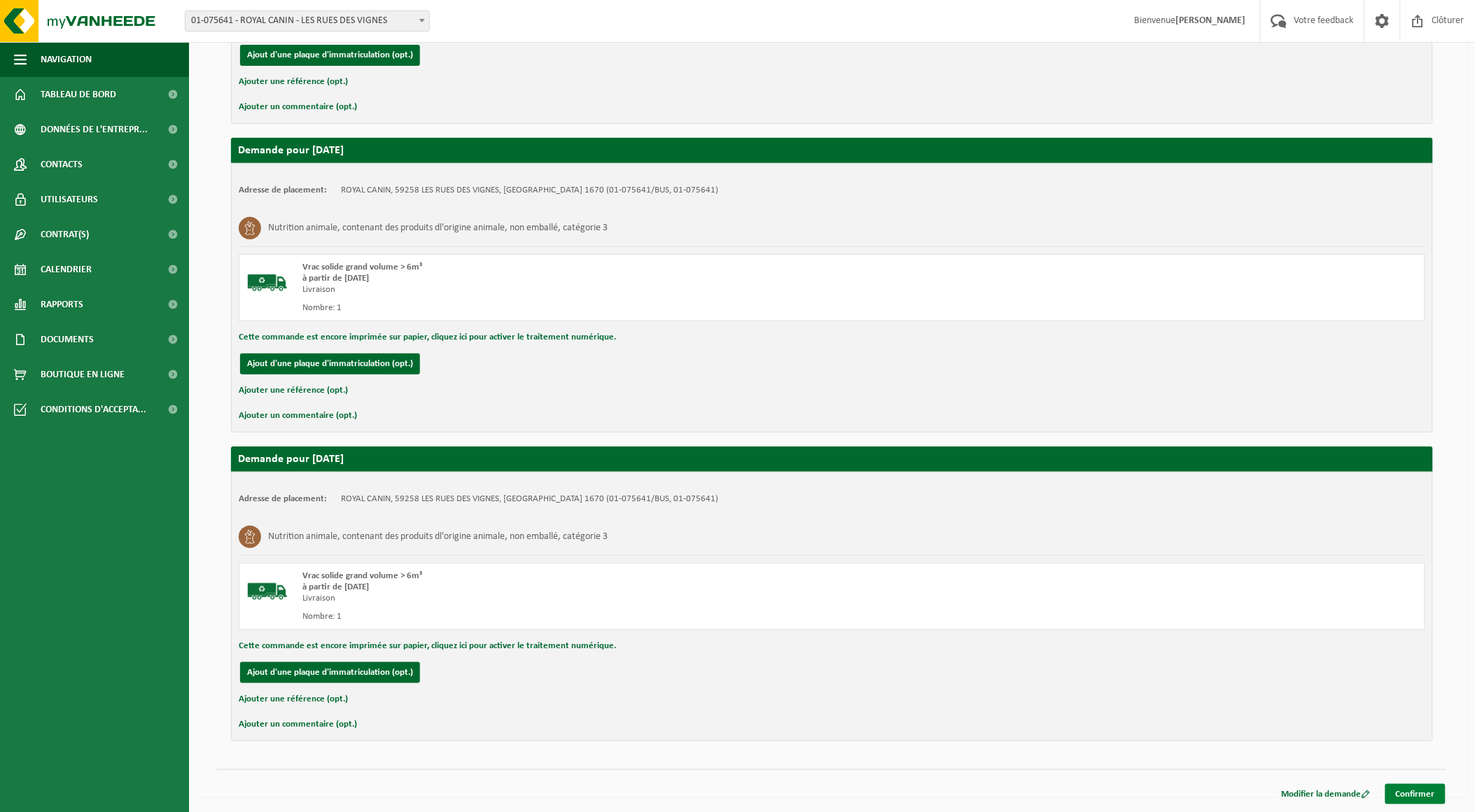
click at [1406, 793] on link "Confirmer" at bounding box center [1415, 794] width 60 height 20
